Goal: Communication & Community: Answer question/provide support

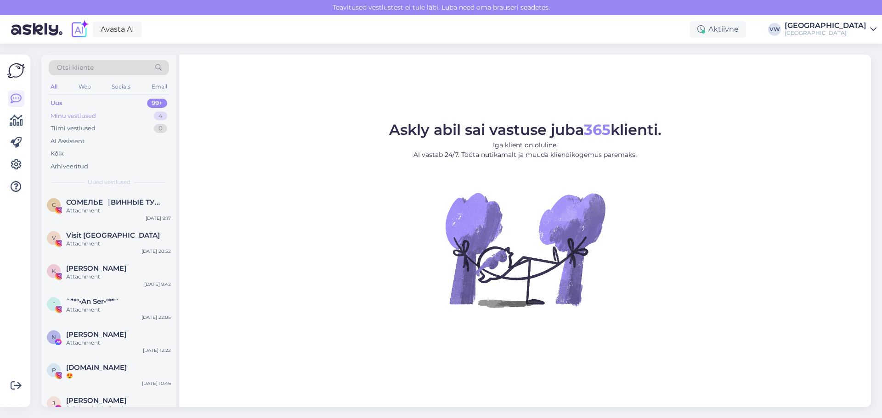
click at [125, 113] on div "Minu vestlused 4" at bounding box center [109, 116] width 120 height 13
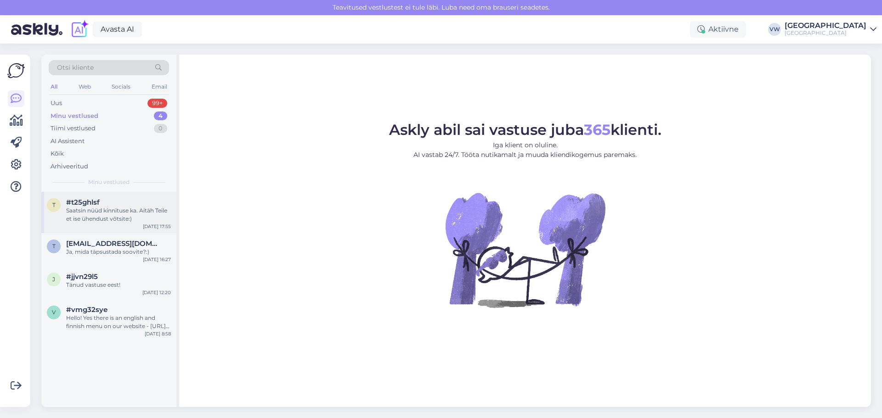
click at [131, 224] on div "t #t25ghlsf Saatsin nüüd kinnituse ka. Aitäh Teile et ise ühendust võtsite:) [D…" at bounding box center [108, 212] width 135 height 41
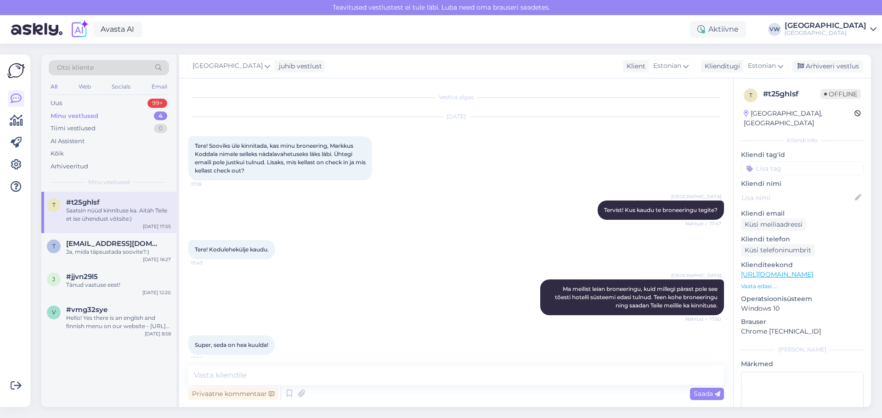
scroll to position [55, 0]
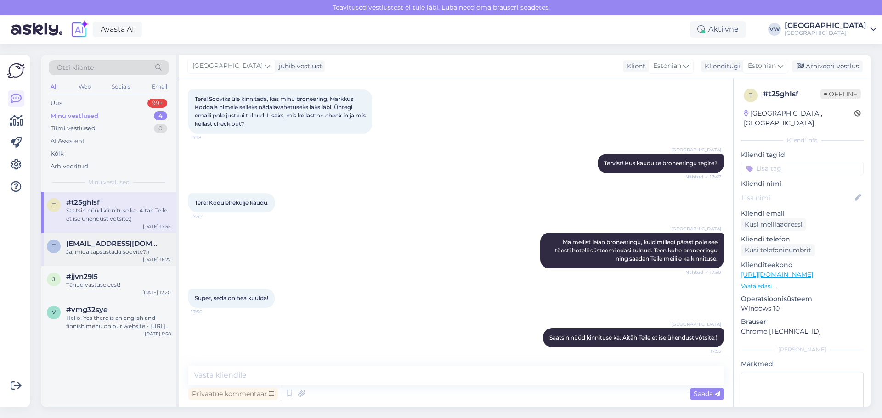
click at [121, 258] on div "t [EMAIL_ADDRESS][DOMAIN_NAME] Ja, mida täpsustada soovite?:) [DATE] 16:27" at bounding box center [108, 249] width 135 height 33
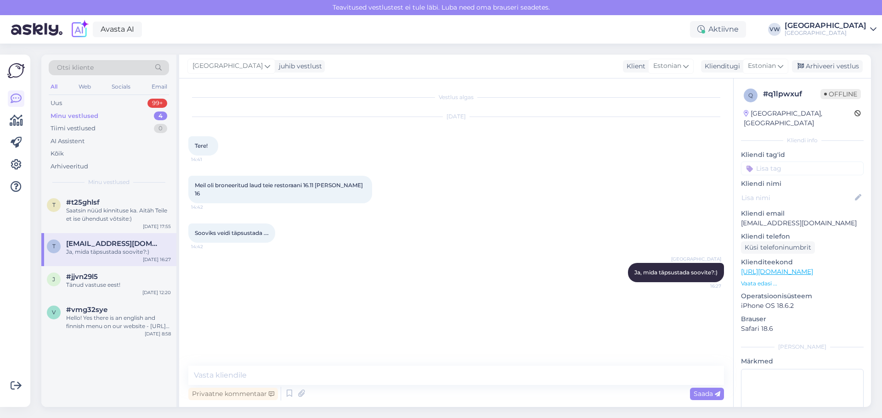
scroll to position [0, 0]
click at [130, 192] on div "Otsi kliente All Web Socials Email Uus 99+ Minu vestlused 4 Tiimi vestlused 0 A…" at bounding box center [108, 123] width 135 height 137
click at [129, 218] on div "Saatsin nüüd kinnituse ka. Aitäh Teile et ise ühendust võtsite:)" at bounding box center [118, 215] width 105 height 17
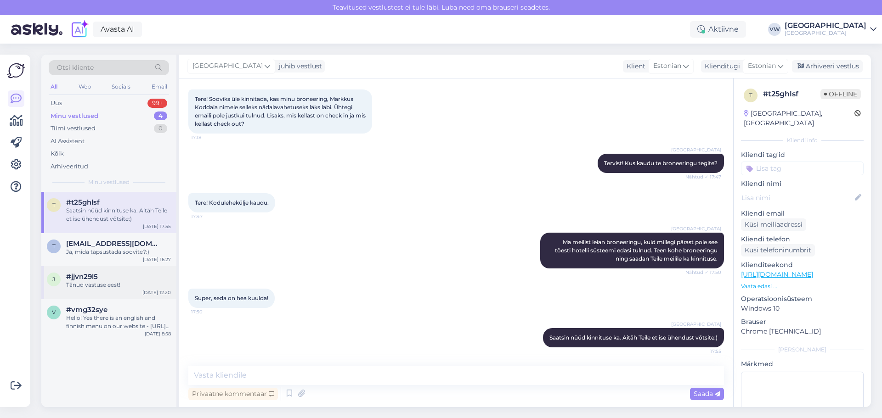
click at [116, 277] on div "#jjvn29l5" at bounding box center [118, 277] width 105 height 8
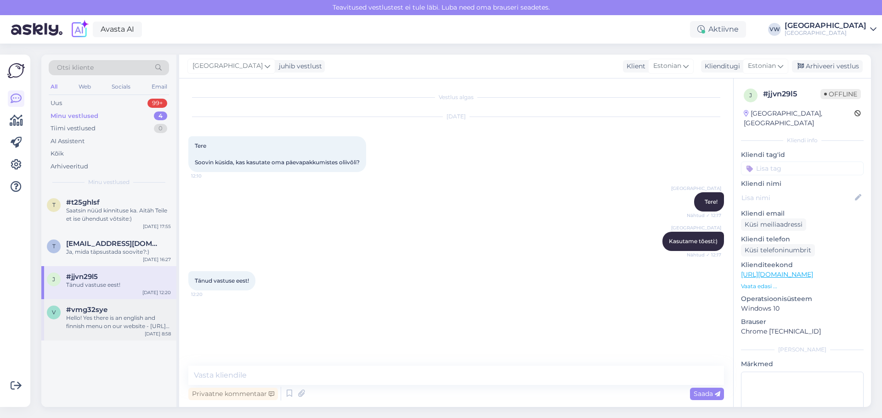
click at [120, 325] on div "Hello! Yes there is an english and finnish menu on our website - [URL][DOMAIN_N…" at bounding box center [118, 322] width 105 height 17
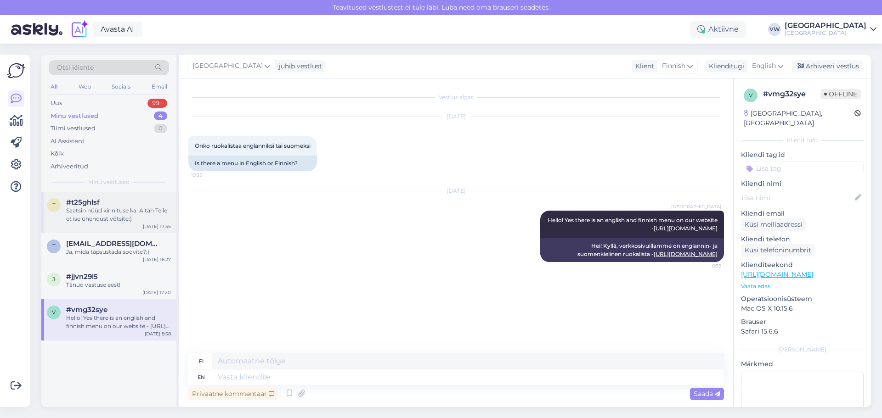
click at [125, 220] on div "Saatsin nüüd kinnituse ka. Aitäh Teile et ise ühendust võtsite:)" at bounding box center [118, 215] width 105 height 17
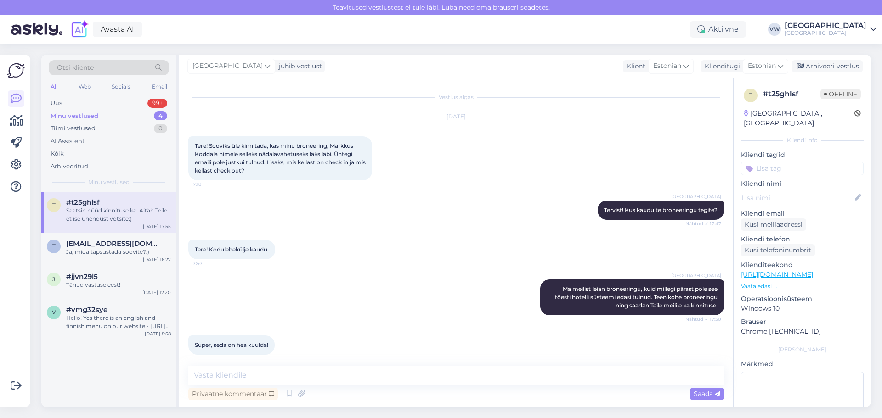
scroll to position [55, 0]
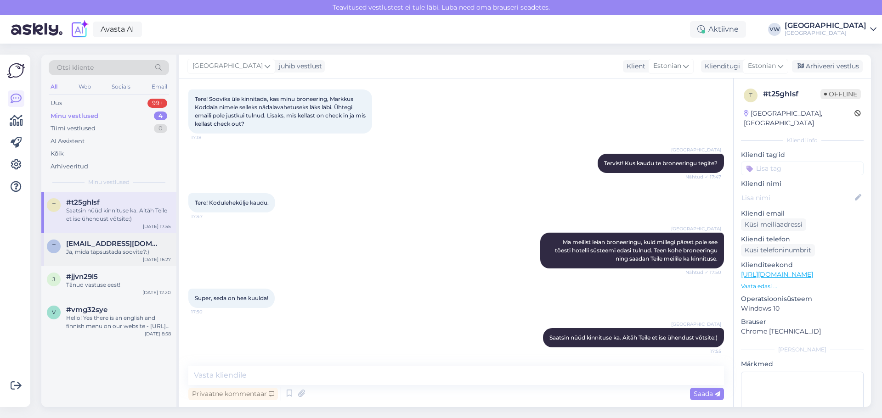
click at [117, 256] on div "t [EMAIL_ADDRESS][DOMAIN_NAME] Ja, mida täpsustada soovite?:) [DATE] 16:27" at bounding box center [108, 249] width 135 height 33
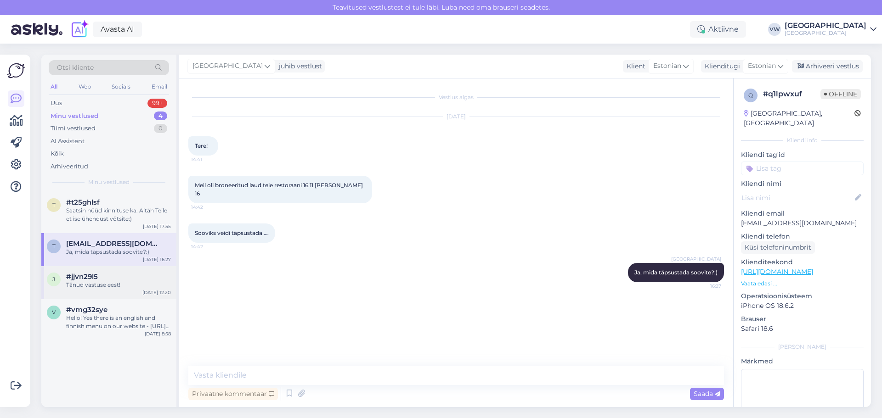
scroll to position [0, 0]
click at [119, 294] on div "j #jjvn29l5 Tänud vastuse eest! [DATE] 12:20" at bounding box center [108, 282] width 135 height 33
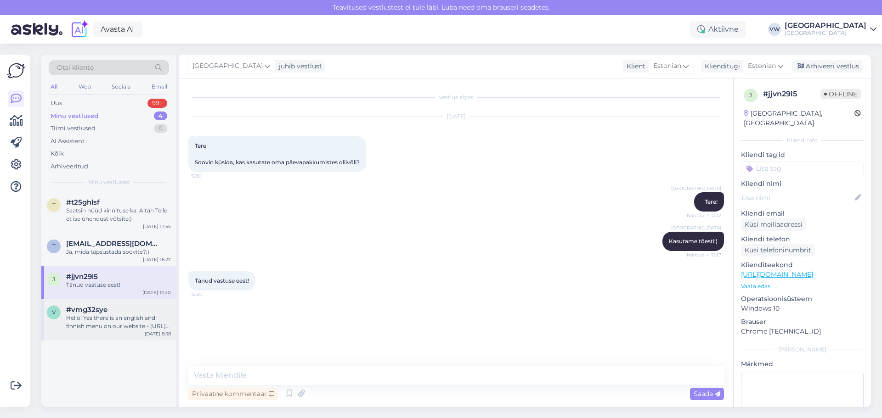
click at [116, 333] on div "v #vmg32sye Hello! Yes there is an english and finnish menu on our website - [U…" at bounding box center [108, 319] width 135 height 41
